Goal: Information Seeking & Learning: Learn about a topic

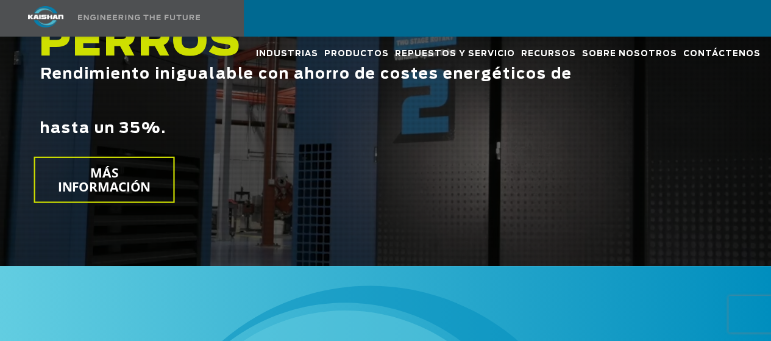
scroll to position [341, 0]
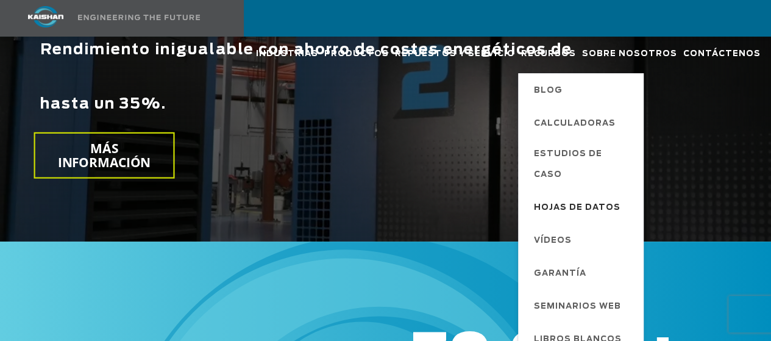
click at [537, 203] on font "Hojas de datos" at bounding box center [577, 207] width 86 height 8
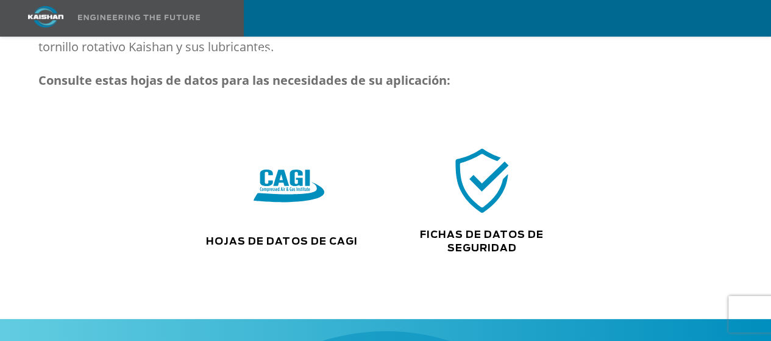
scroll to position [397, 0]
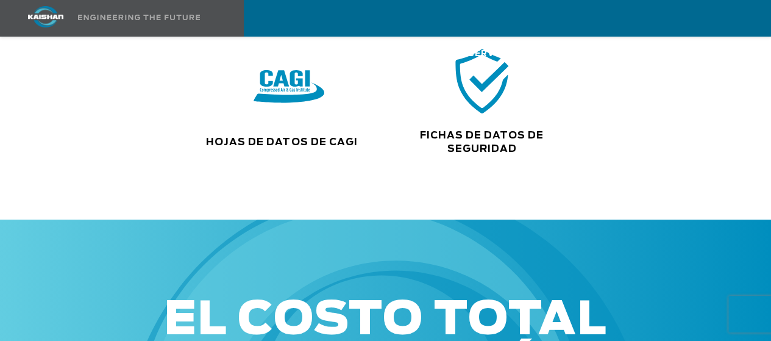
drag, startPoint x: 774, startPoint y: 87, endPoint x: 776, endPoint y: 118, distance: 30.5
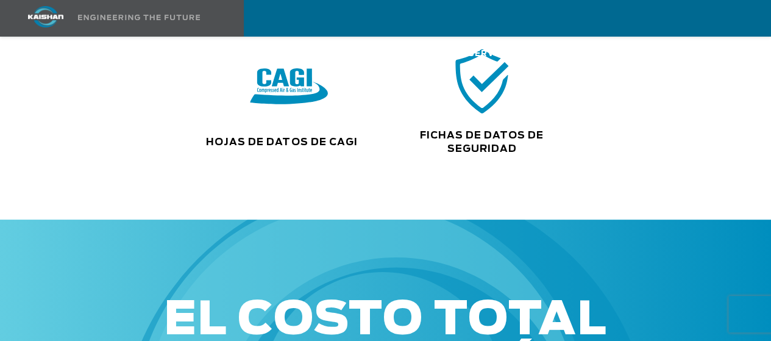
click at [295, 80] on img at bounding box center [289, 87] width 78 height 79
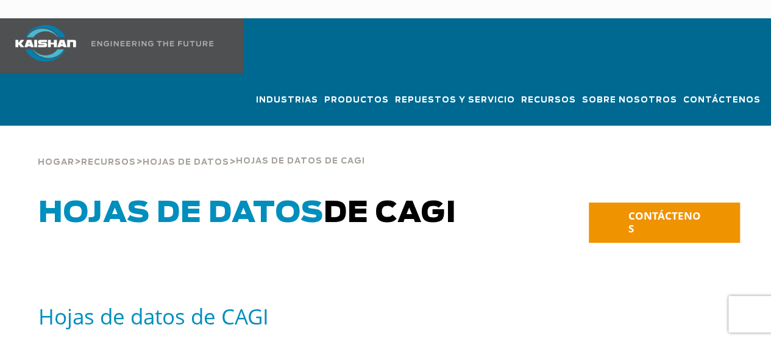
drag, startPoint x: 776, startPoint y: 23, endPoint x: 775, endPoint y: 14, distance: 8.6
click at [770, 14] on html "Industrias Aeroespacial Agricultura Parques de atracciones Acuicultura Automoto…" at bounding box center [385, 170] width 771 height 341
